Goal: Transaction & Acquisition: Purchase product/service

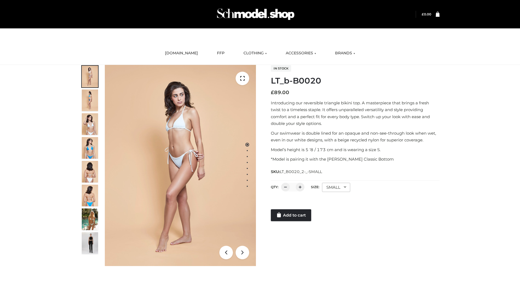
click at [291, 216] on link "Add to cart" at bounding box center [291, 216] width 40 height 12
